Goal: Information Seeking & Learning: Compare options

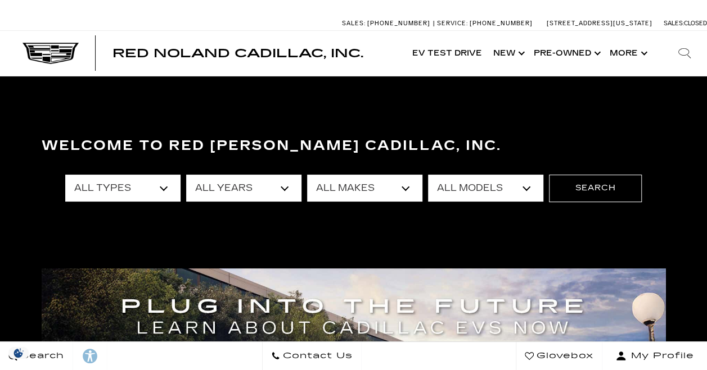
click at [354, 186] on select "All Makes Audi BMW Cadillac Chevrolet Dodge Ford GMC Honda Jeep Lexus Mercedes-…" at bounding box center [364, 188] width 115 height 27
select select "Cadillac"
click at [307, 175] on select "All Makes Audi BMW Cadillac Chevrolet Dodge Ford GMC Honda Jeep Lexus Mercedes-…" at bounding box center [364, 188] width 115 height 27
click at [467, 186] on select "All Models CT4 CT5 Escalade Escalade ESV ESCALADE IQ ESCALADE IQL LYRIQ OPTIQ V…" at bounding box center [485, 188] width 115 height 27
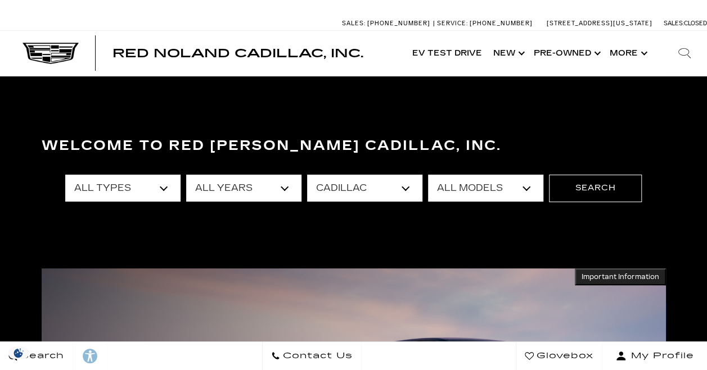
select select "XT5"
click at [428, 175] on select "All Models CT4 CT5 Escalade Escalade ESV ESCALADE IQ ESCALADE IQL LYRIQ OPTIQ V…" at bounding box center [485, 188] width 115 height 27
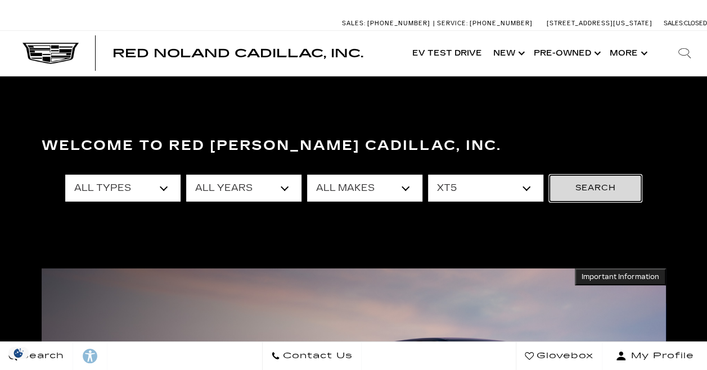
click at [600, 191] on button "Search" at bounding box center [595, 188] width 93 height 27
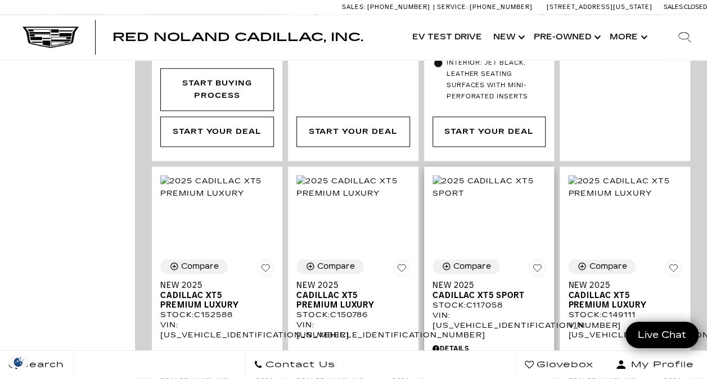
scroll to position [763, 0]
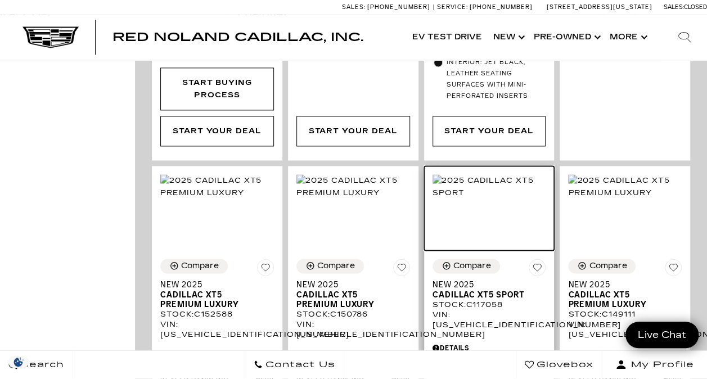
click at [494, 189] on img at bounding box center [489, 186] width 114 height 25
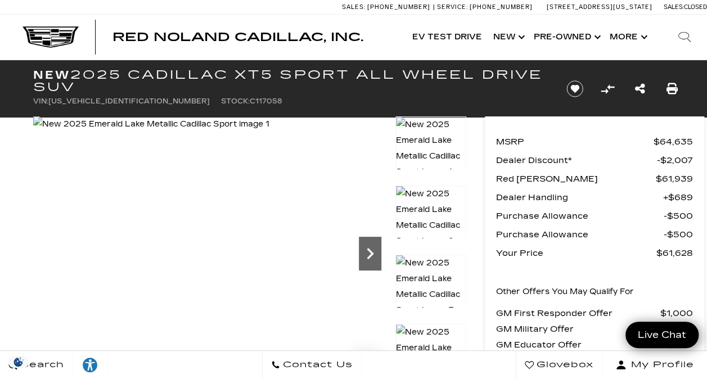
click at [368, 248] on icon "Next" at bounding box center [370, 253] width 7 height 11
click at [369, 253] on icon "Next" at bounding box center [370, 253] width 22 height 22
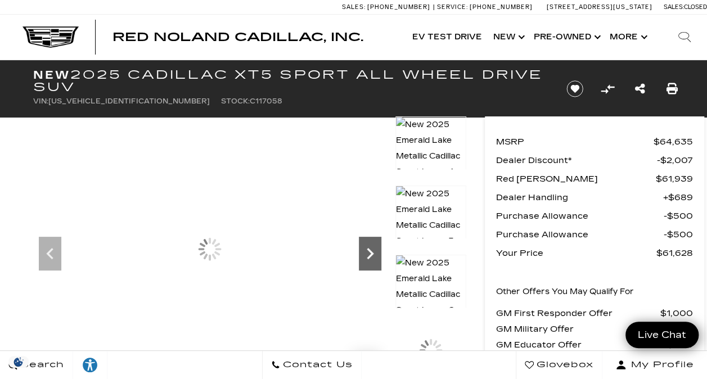
click at [369, 253] on icon "Next" at bounding box center [370, 253] width 22 height 22
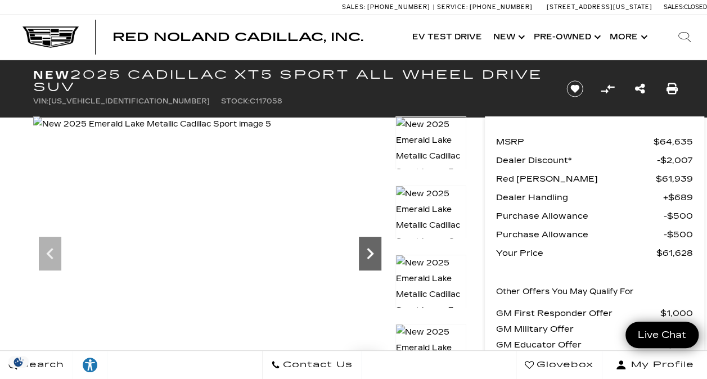
click at [369, 253] on icon "Next" at bounding box center [370, 253] width 22 height 22
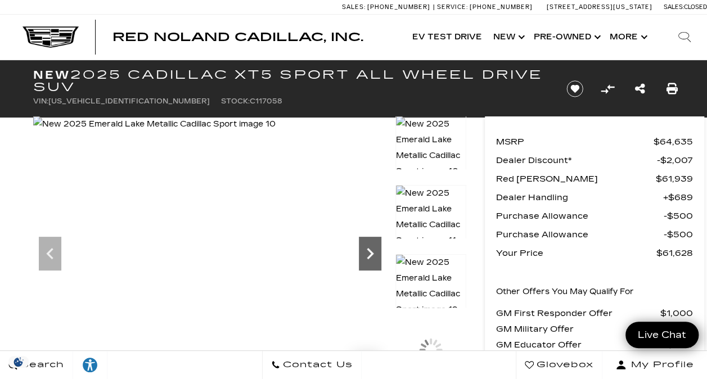
click at [369, 253] on icon "Next" at bounding box center [370, 253] width 22 height 22
click at [48, 248] on icon "Previous" at bounding box center [50, 253] width 22 height 22
click at [372, 250] on icon "Next" at bounding box center [370, 253] width 22 height 22
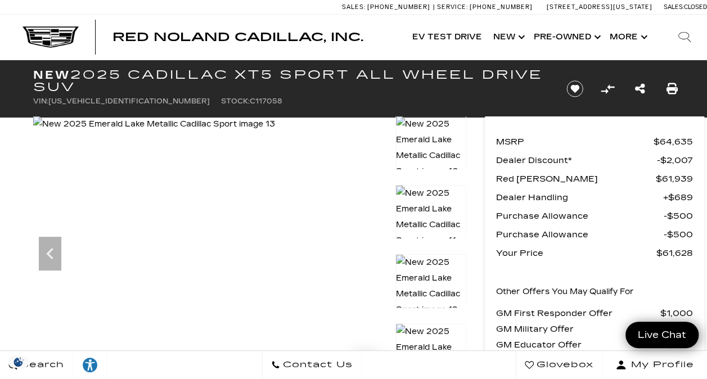
click at [275, 132] on img at bounding box center [154, 124] width 242 height 16
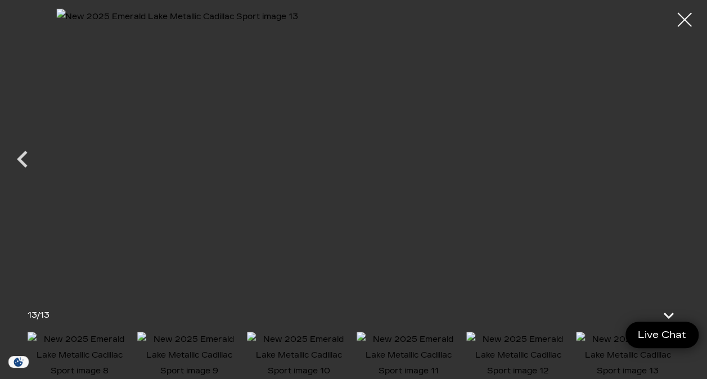
scroll to position [290, 0]
click at [682, 21] on div at bounding box center [685, 20] width 30 height 30
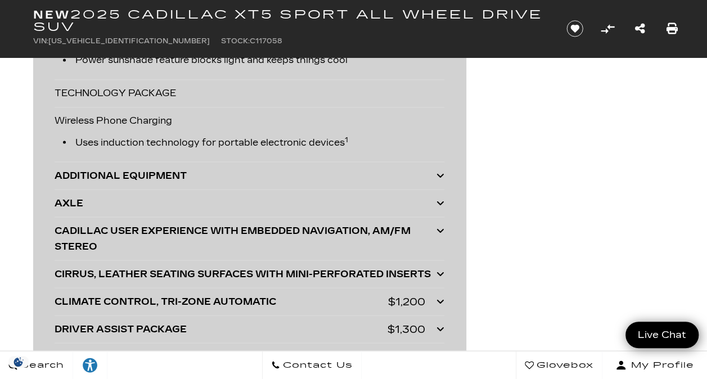
scroll to position [3052, 0]
click at [152, 168] on div "ADDITIONAL EQUIPMENT" at bounding box center [246, 176] width 382 height 16
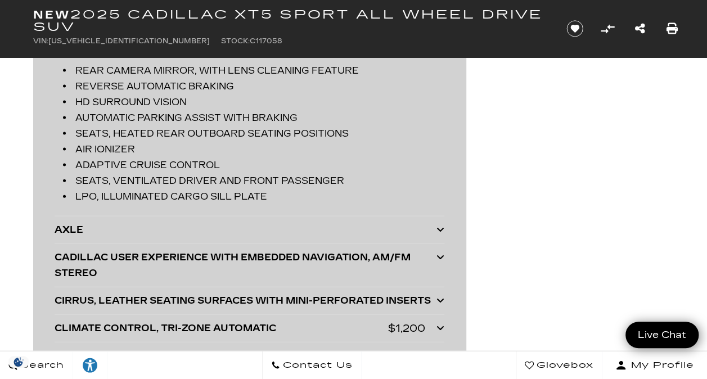
scroll to position [3273, 0]
click at [287, 226] on div "AXLE" at bounding box center [246, 229] width 382 height 16
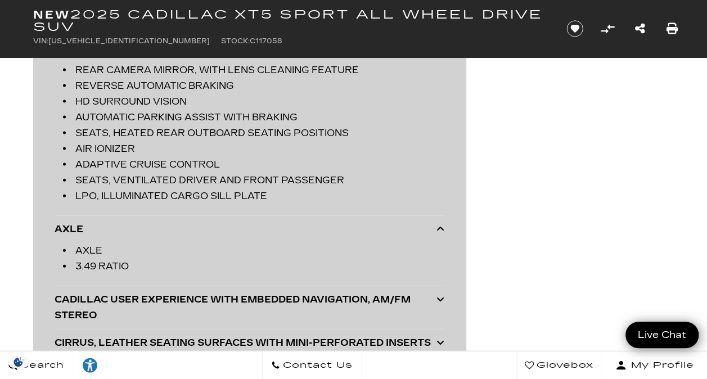
click at [287, 226] on div "AXLE" at bounding box center [246, 229] width 382 height 16
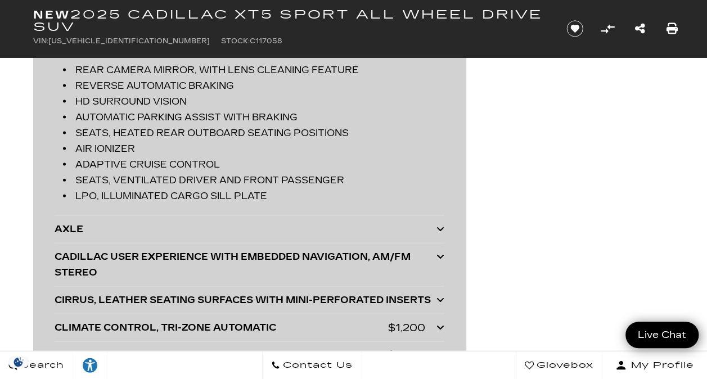
scroll to position [3019, 0]
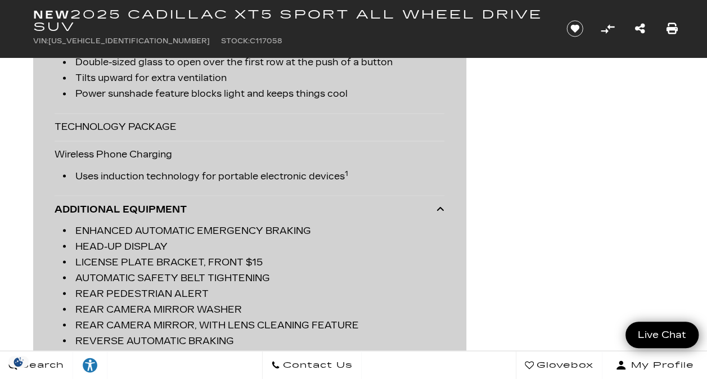
click at [441, 204] on icon at bounding box center [440, 208] width 8 height 9
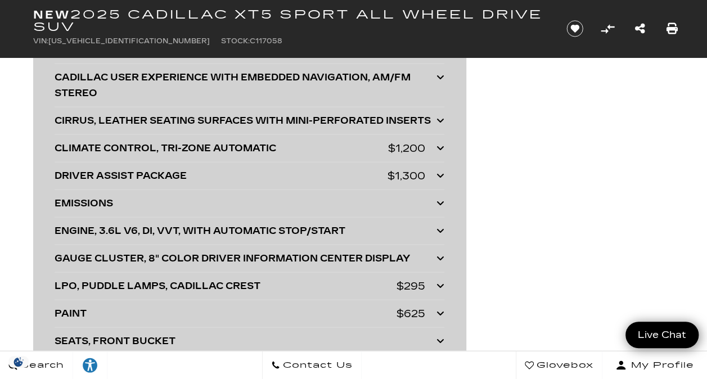
scroll to position [3207, 0]
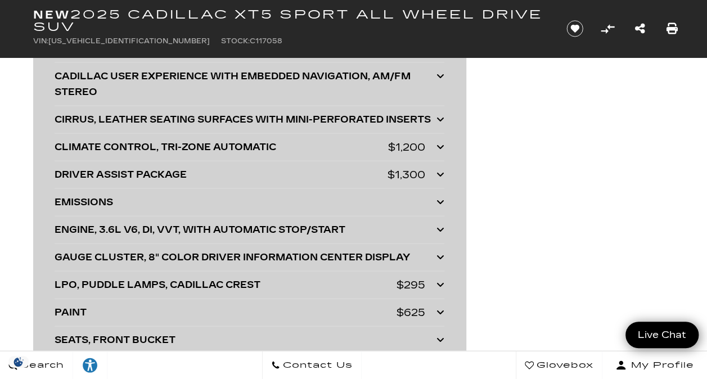
click at [263, 139] on div "CLIMATE CONTROL, TRI-ZONE AUTOMATIC" at bounding box center [221, 147] width 333 height 16
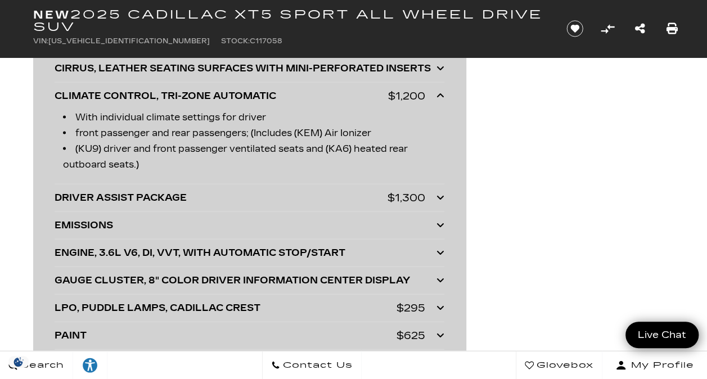
scroll to position [3258, 0]
click at [229, 195] on div "DRIVER ASSIST PACKAGE" at bounding box center [221, 197] width 333 height 16
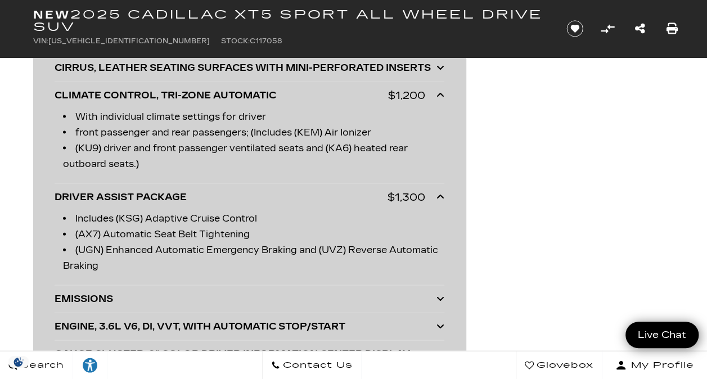
click at [229, 195] on div "DRIVER ASSIST PACKAGE" at bounding box center [221, 197] width 333 height 16
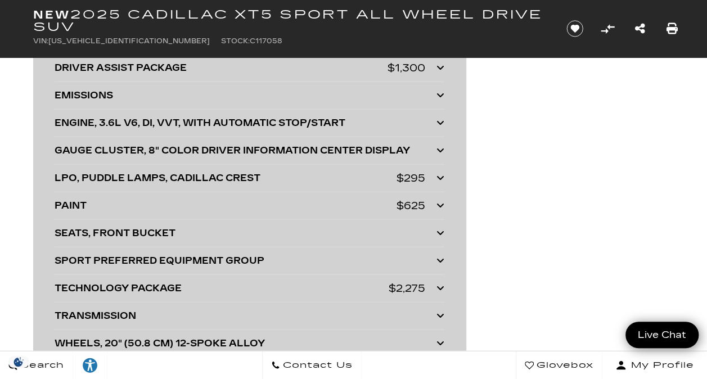
scroll to position [3390, 0]
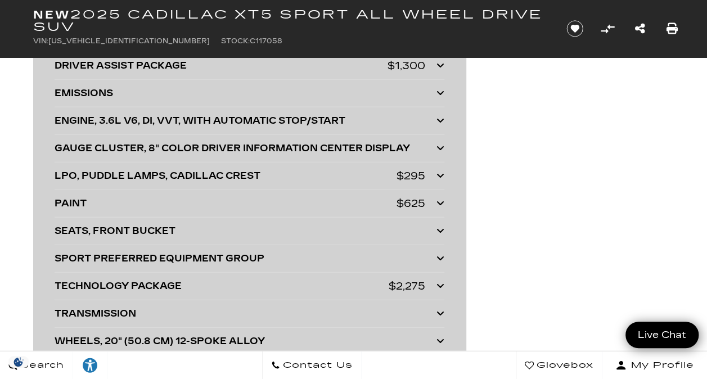
click at [243, 251] on div "SPORT PREFERRED EQUIPMENT GROUP" at bounding box center [246, 259] width 382 height 16
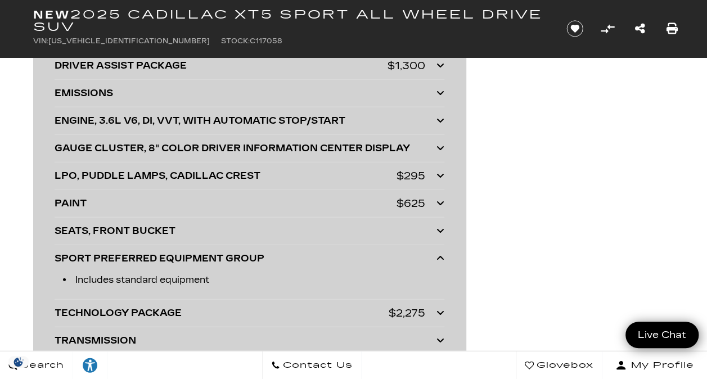
click at [214, 251] on div "SPORT PREFERRED EQUIPMENT GROUP" at bounding box center [246, 259] width 382 height 16
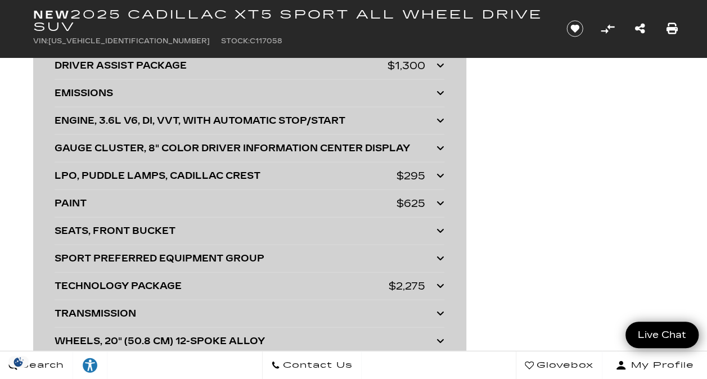
click at [183, 227] on div "SEATS, FRONT BUCKET" at bounding box center [246, 231] width 382 height 16
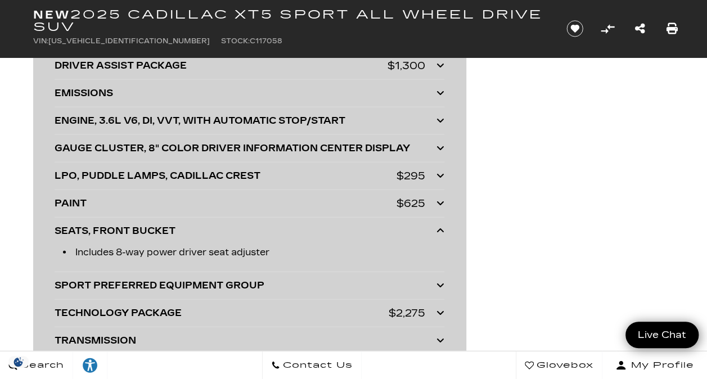
click at [161, 223] on div "SEATS, FRONT BUCKET" at bounding box center [246, 231] width 382 height 16
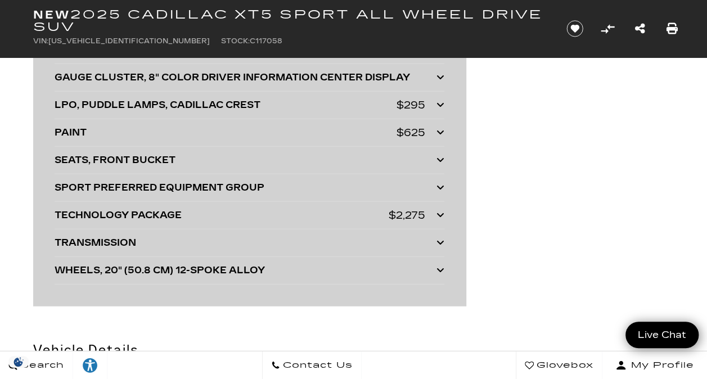
scroll to position [3461, 0]
click at [157, 207] on div "TECHNOLOGY PACKAGE" at bounding box center [222, 215] width 334 height 16
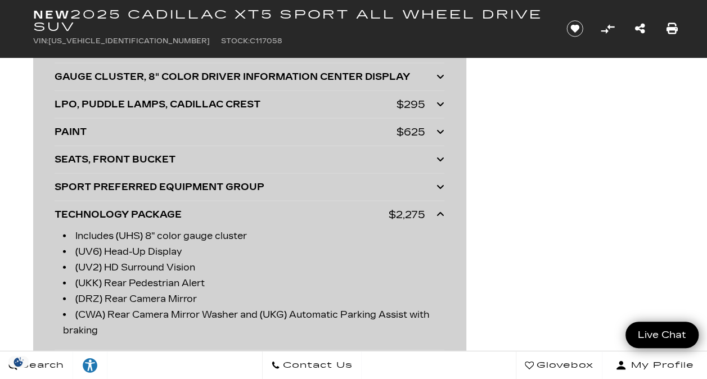
click at [157, 207] on div "TECHNOLOGY PACKAGE" at bounding box center [222, 215] width 334 height 16
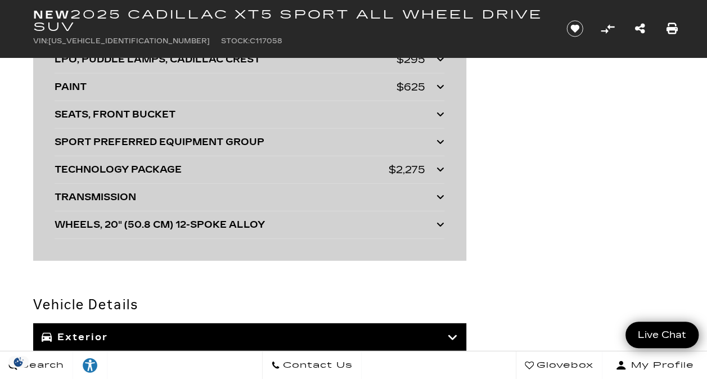
scroll to position [3507, 0]
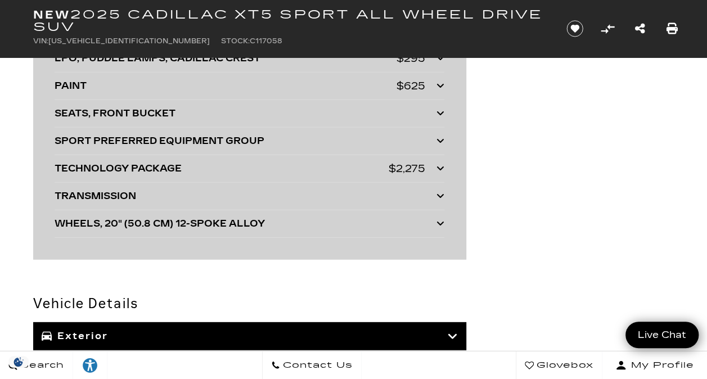
click at [161, 216] on div "WHEELS, 20" (50.8 CM) 12-SPOKE ALLOY" at bounding box center [246, 224] width 382 height 16
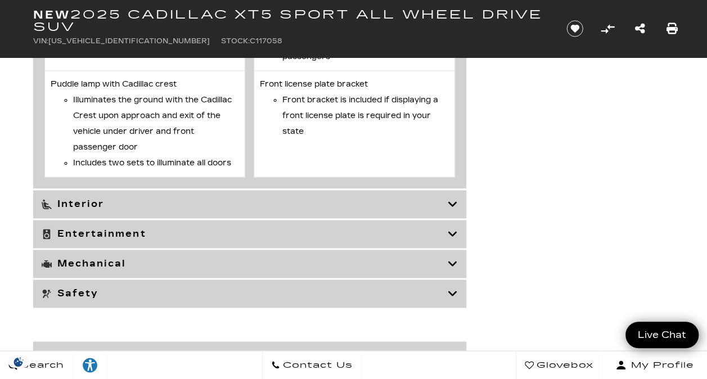
scroll to position [4999, 0]
click at [233, 265] on h3 "Mechanical" at bounding box center [245, 262] width 406 height 11
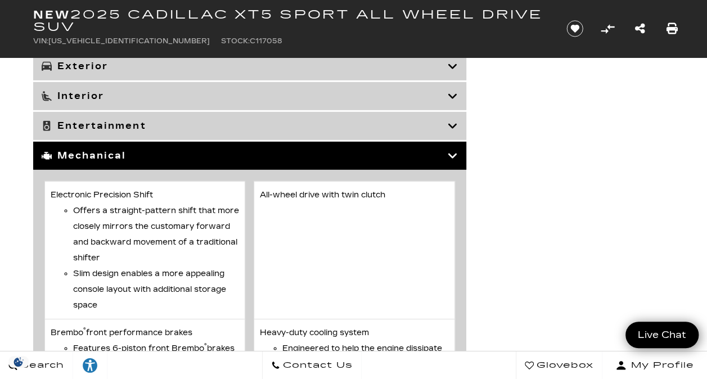
scroll to position [3804, 0]
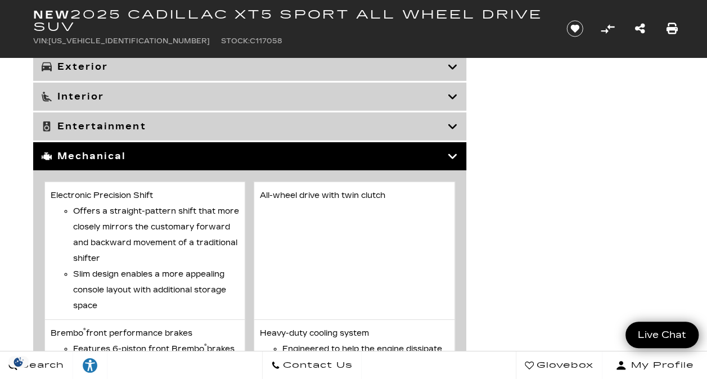
click at [451, 151] on icon at bounding box center [452, 156] width 10 height 11
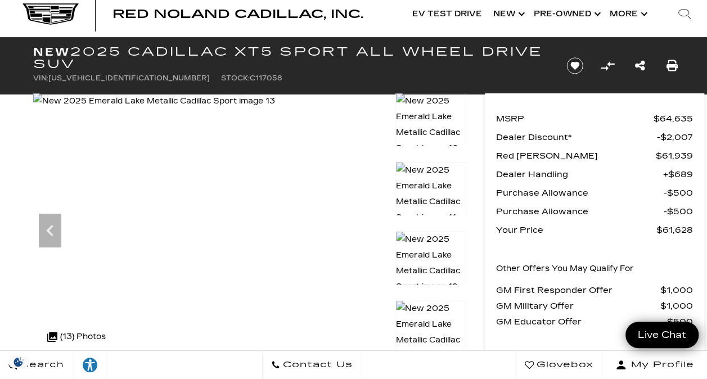
scroll to position [0, 0]
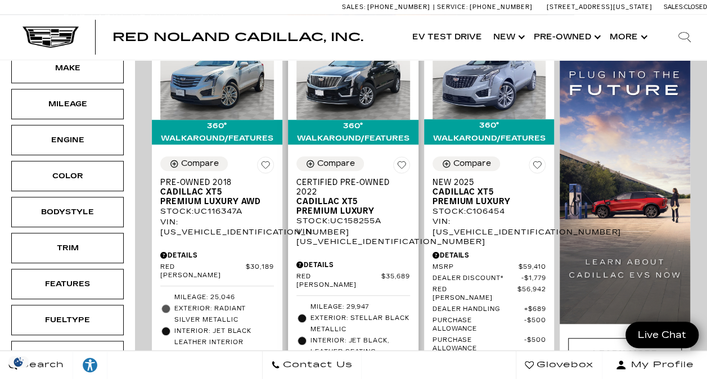
scroll to position [301, 0]
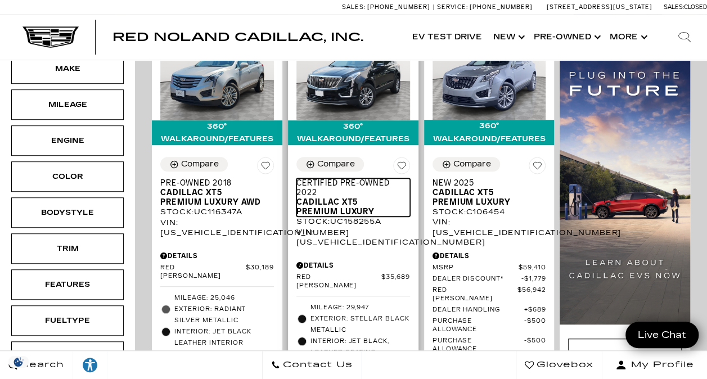
click at [338, 197] on span "Cadillac XT5 Premium Luxury" at bounding box center [348, 206] width 105 height 19
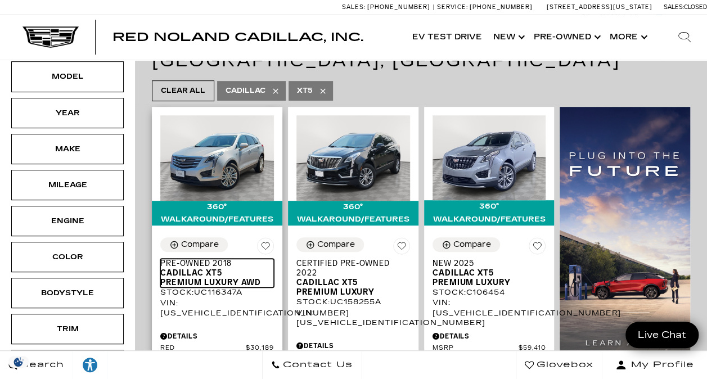
click at [187, 268] on span "Cadillac XT5 Premium Luxury AWD" at bounding box center [212, 277] width 105 height 19
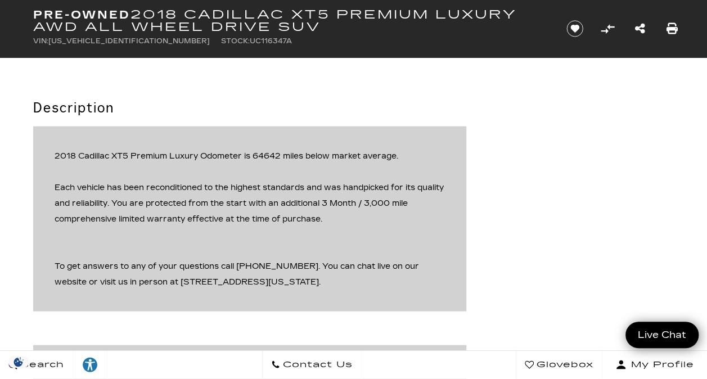
scroll to position [1075, 0]
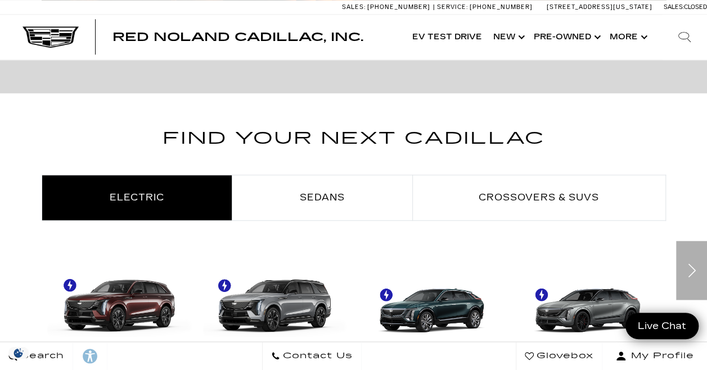
scroll to position [686, 0]
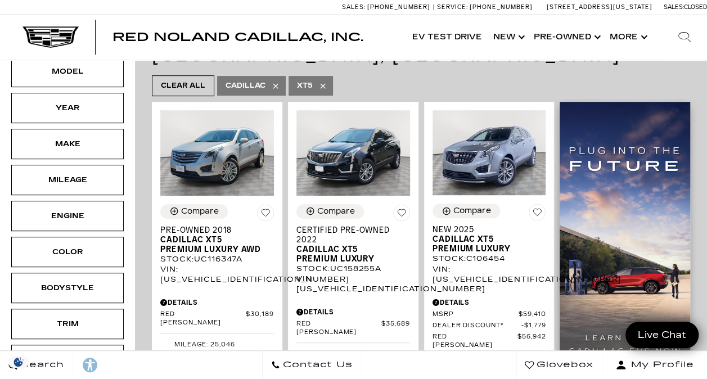
scroll to position [228, 0]
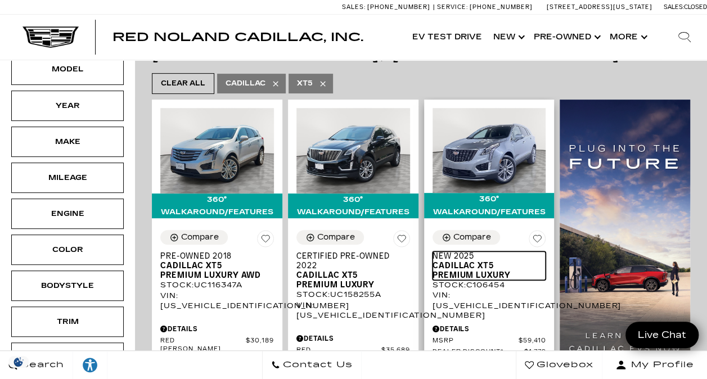
click at [455, 261] on span "Cadillac XT5 Premium Luxury" at bounding box center [484, 270] width 105 height 19
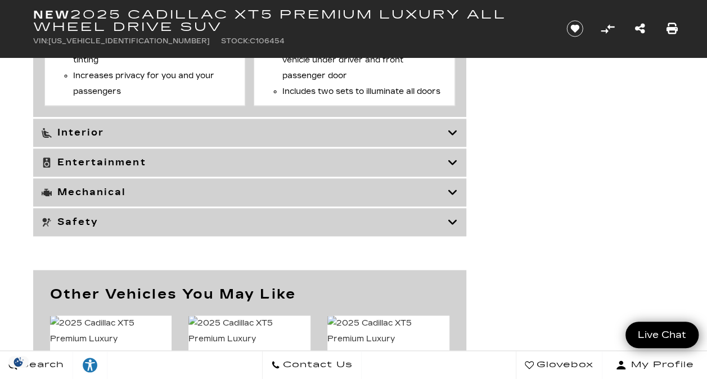
scroll to position [4821, 0]
click at [229, 194] on h3 "Mechanical" at bounding box center [245, 191] width 406 height 11
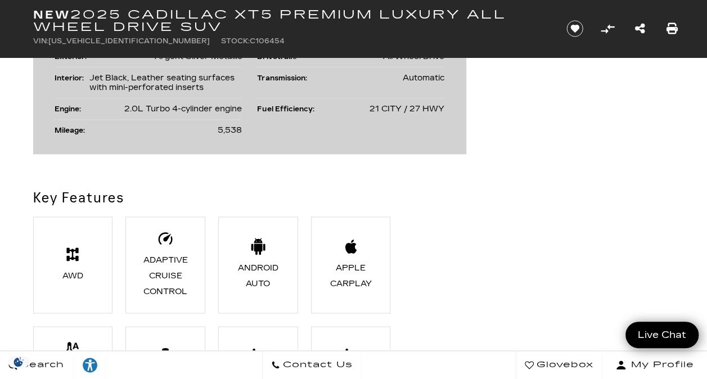
scroll to position [675, 0]
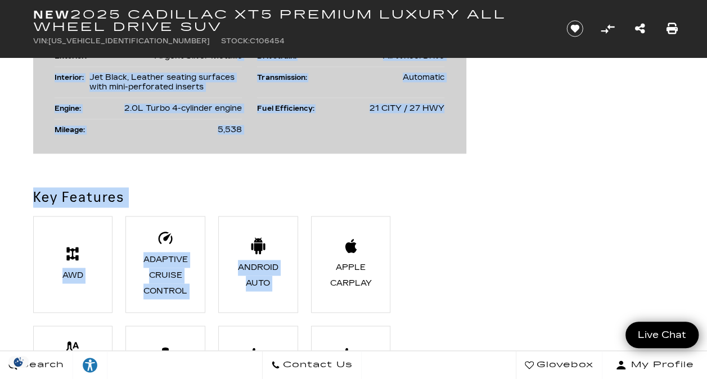
drag, startPoint x: 355, startPoint y: 132, endPoint x: 179, endPoint y: 37, distance: 200.5
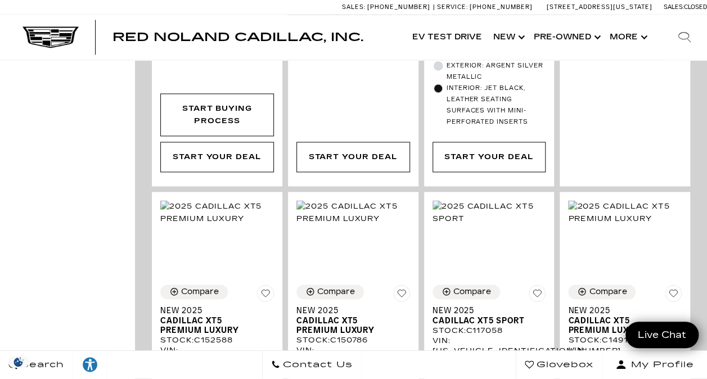
scroll to position [736, 0]
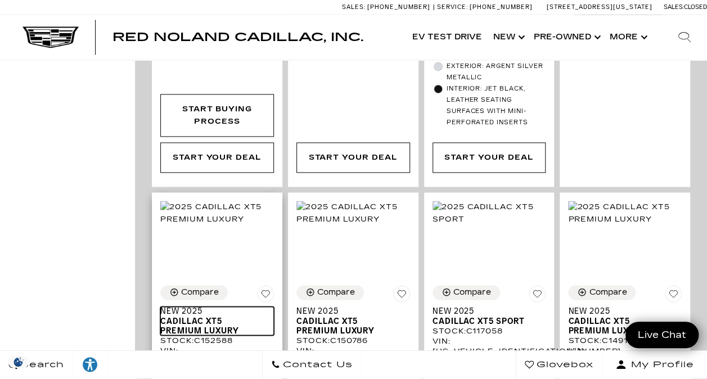
click at [207, 316] on span "Cadillac XT5 Premium Luxury" at bounding box center [212, 325] width 105 height 19
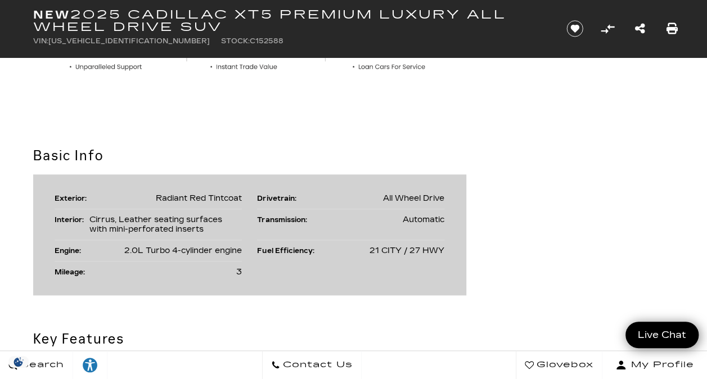
scroll to position [532, 0]
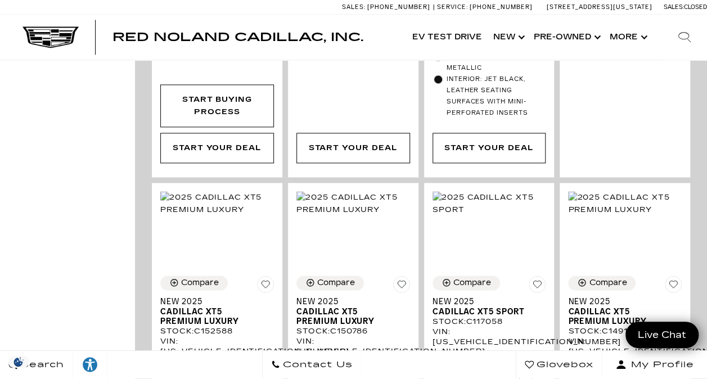
scroll to position [748, 0]
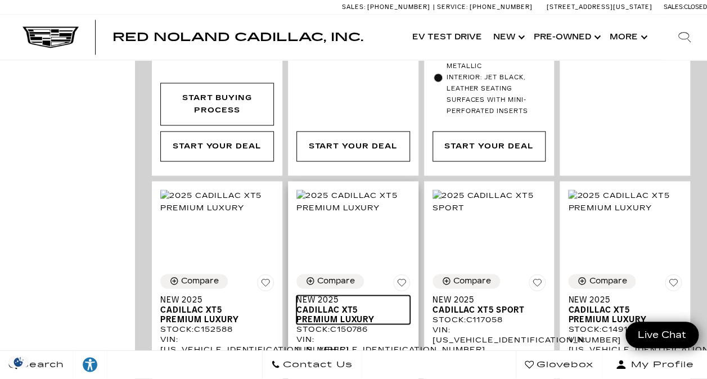
click at [316, 305] on span "Cadillac XT5 Premium Luxury" at bounding box center [348, 314] width 105 height 19
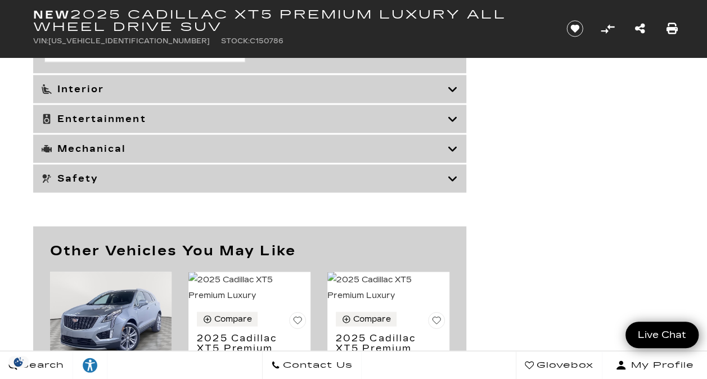
scroll to position [5243, 0]
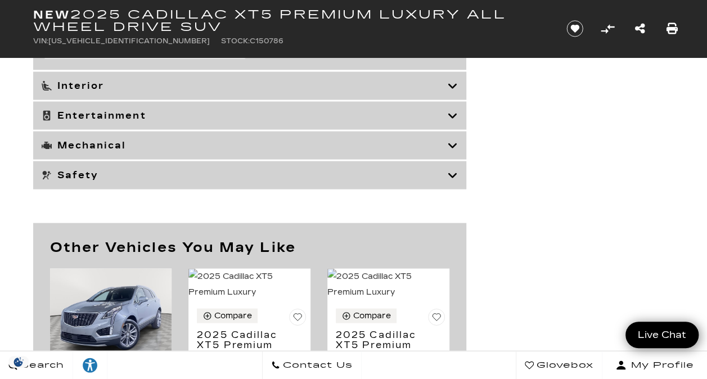
click at [109, 145] on h3 "Mechanical" at bounding box center [245, 144] width 406 height 11
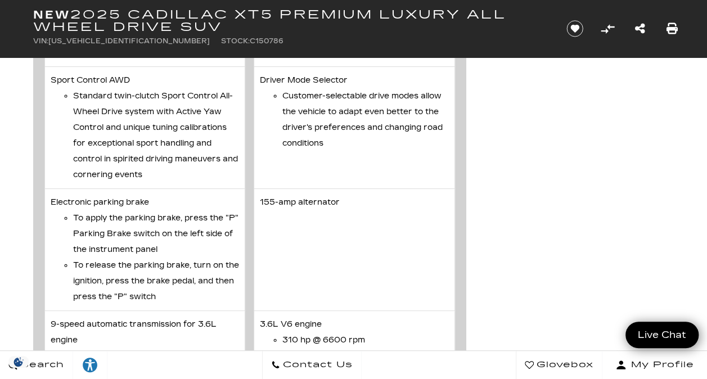
scroll to position [4359, 0]
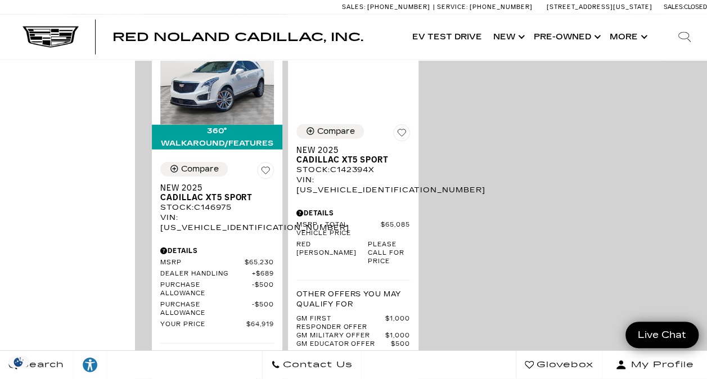
scroll to position [1458, 0]
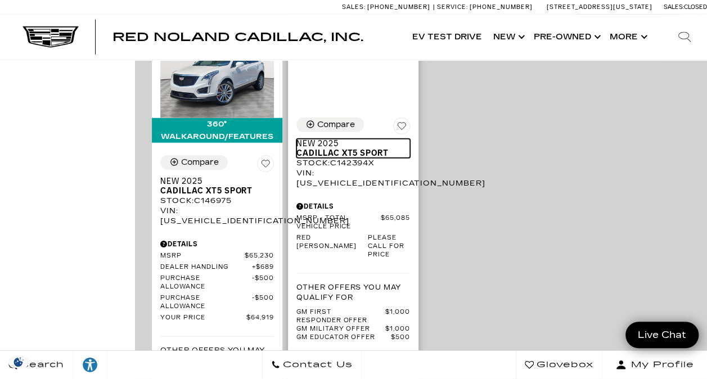
click at [325, 148] on span "Cadillac XT5 Sport" at bounding box center [348, 153] width 105 height 10
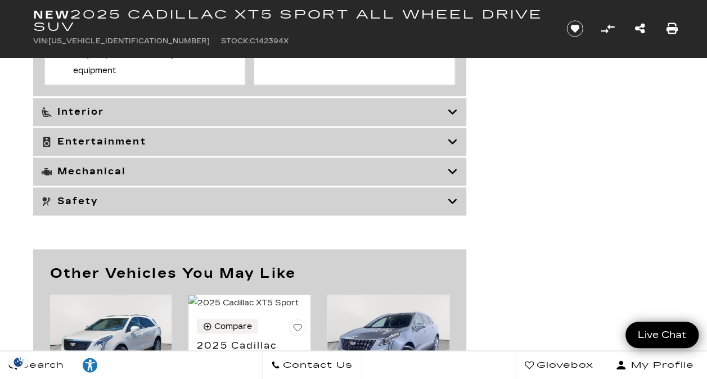
scroll to position [5004, 0]
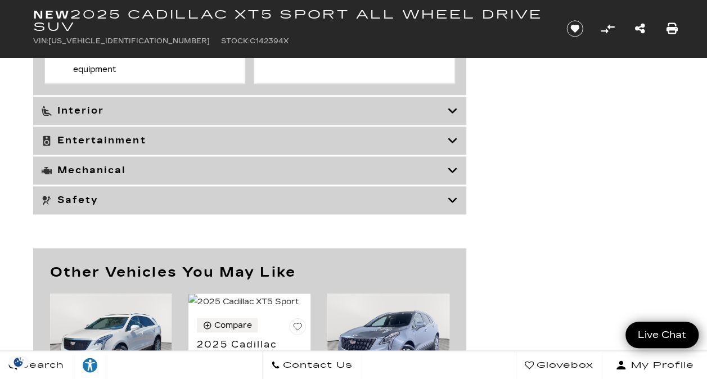
click at [97, 175] on h3 "Mechanical" at bounding box center [245, 170] width 406 height 11
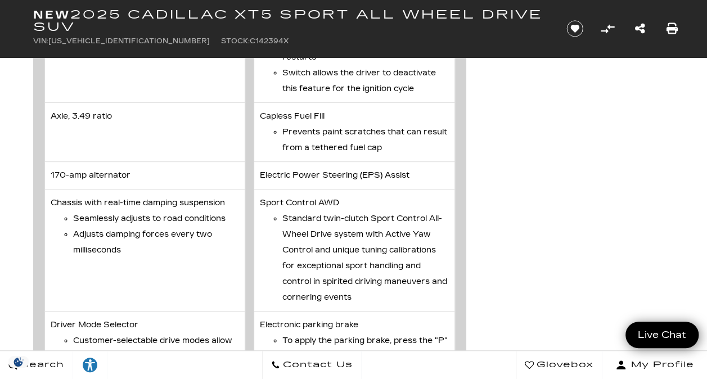
scroll to position [4416, 0]
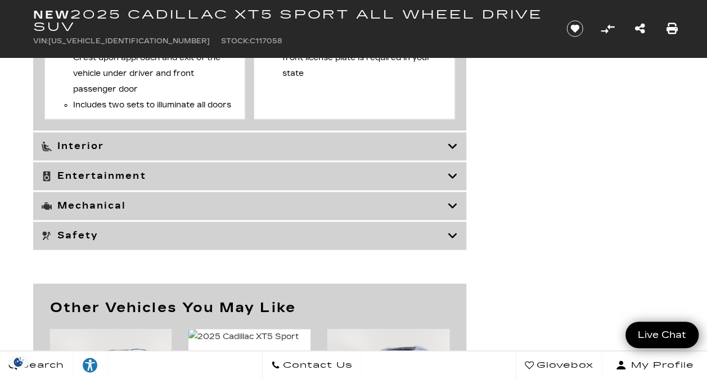
scroll to position [4954, 0]
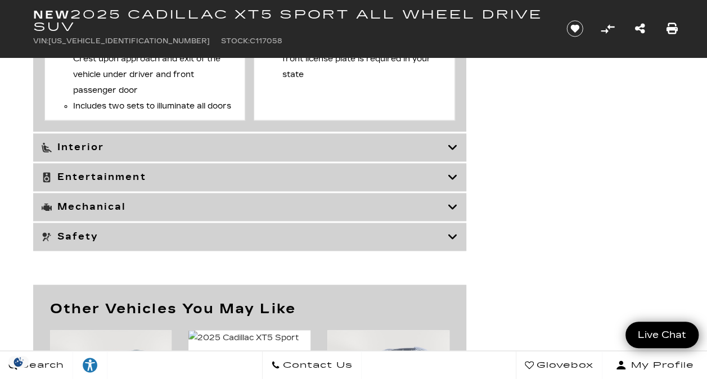
click at [89, 211] on h3 "Mechanical" at bounding box center [245, 206] width 406 height 11
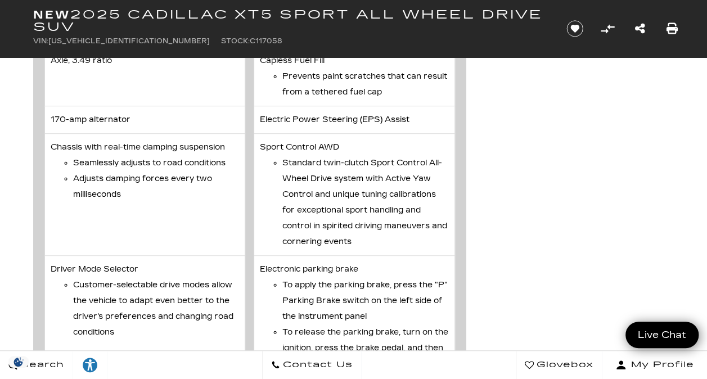
scroll to position [4478, 0]
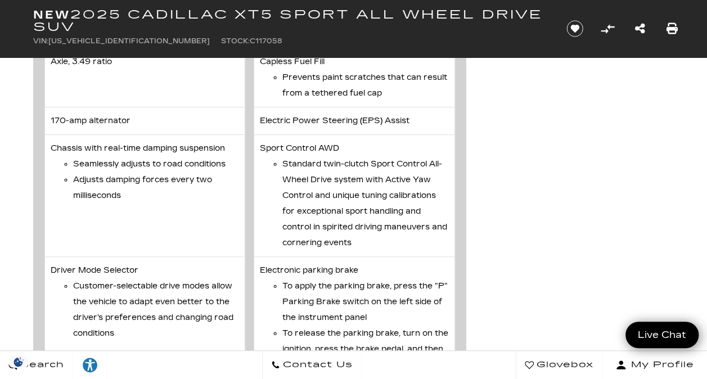
click at [138, 188] on li "Adjusts damping forces every two milliseconds" at bounding box center [156, 187] width 166 height 31
